Goal: Find specific page/section: Find specific page/section

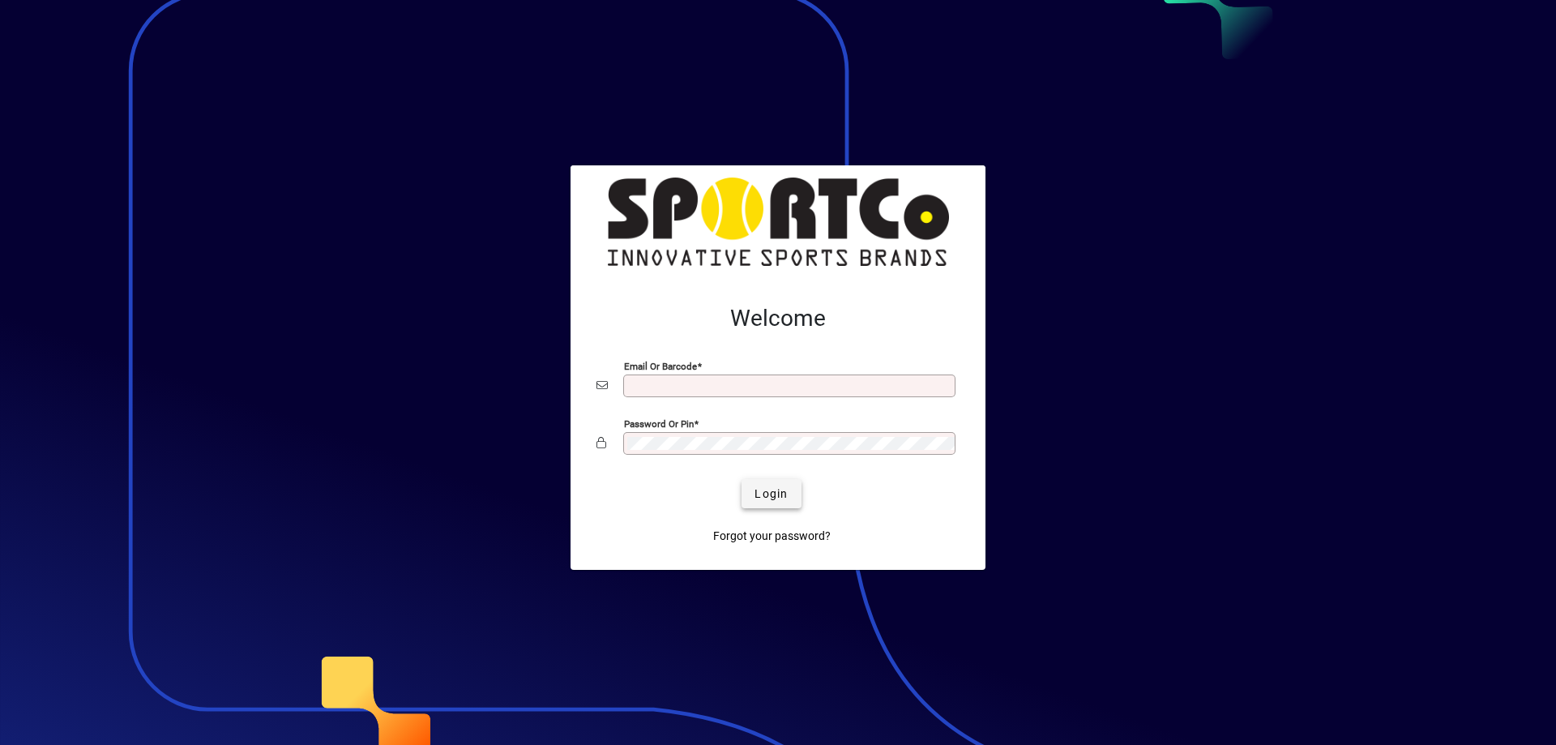
type input "**********"
click at [779, 492] on span "Login" at bounding box center [771, 493] width 33 height 17
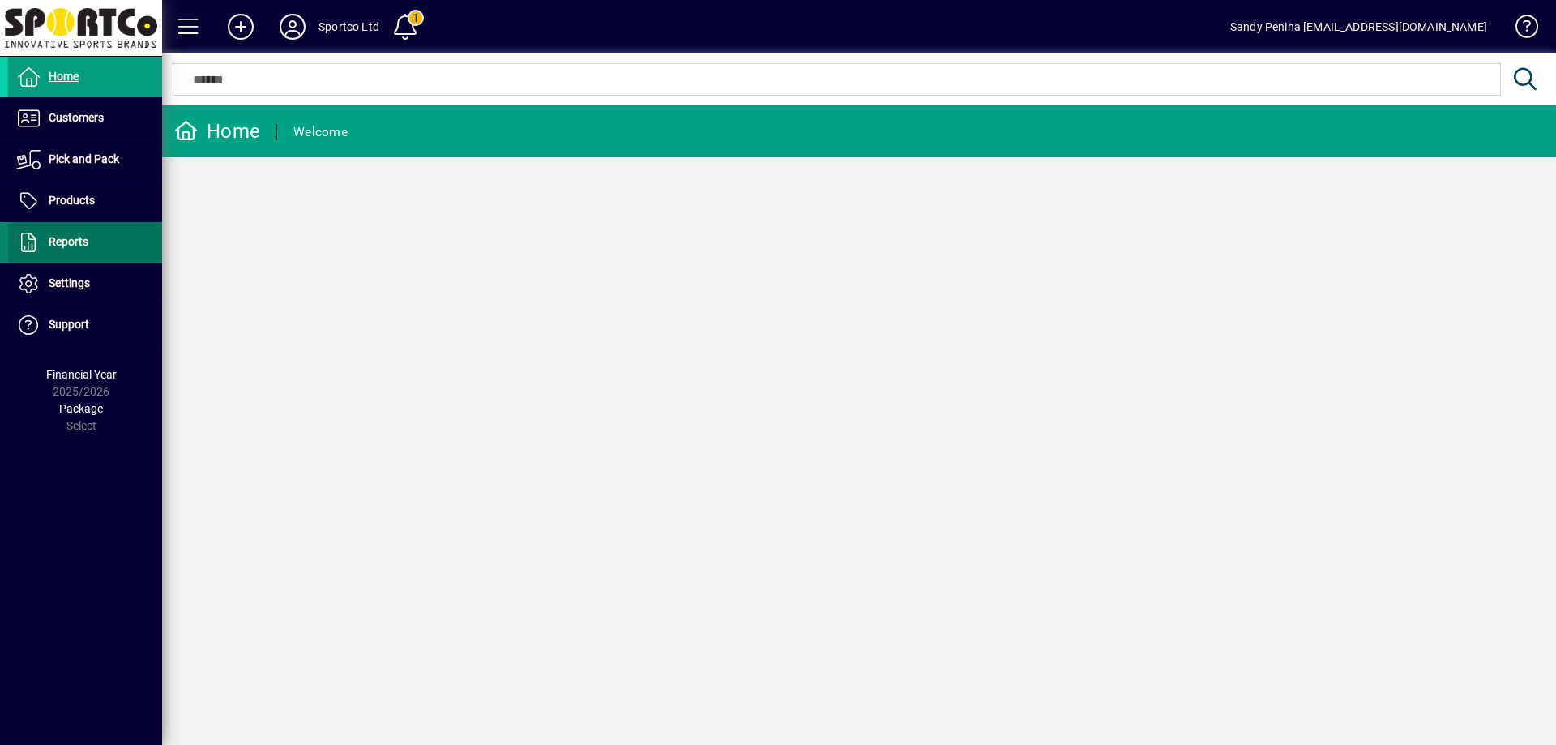
click at [67, 238] on span "Reports" at bounding box center [69, 241] width 40 height 13
